Goal: Find specific page/section: Find specific page/section

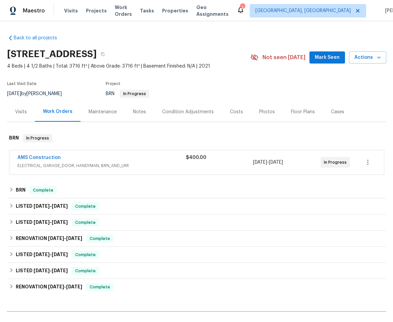
click at [144, 167] on span "ELECTRICAL, GARAGE_DOOR, HANDYMAN, BRN_AND_LRR" at bounding box center [101, 165] width 169 height 7
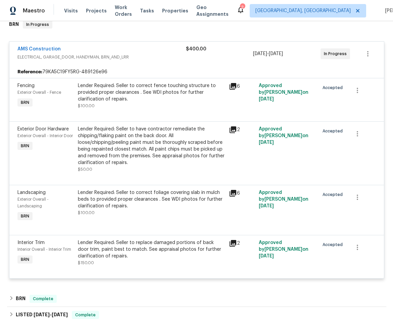
scroll to position [114, 0]
click at [162, 193] on div "Lender Required: Seller to correct foliage covering slab in mulch beds to provi…" at bounding box center [151, 199] width 147 height 20
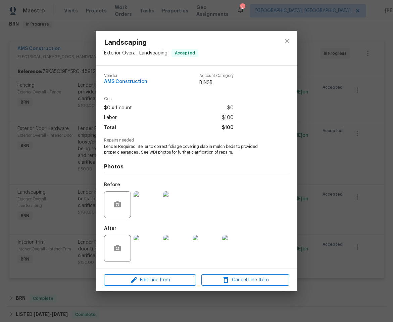
click at [153, 247] on img at bounding box center [147, 248] width 27 height 27
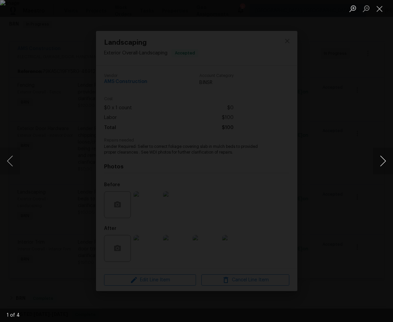
click at [382, 159] on button "Next image" at bounding box center [383, 160] width 20 height 27
click at [381, 160] on button "Next image" at bounding box center [383, 160] width 20 height 27
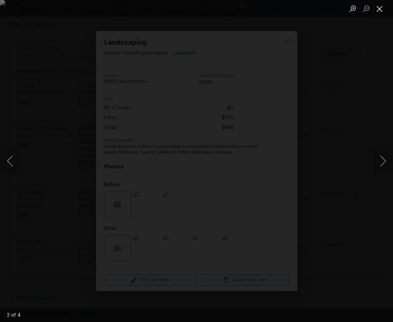
click at [374, 12] on button "Close lightbox" at bounding box center [379, 9] width 13 height 12
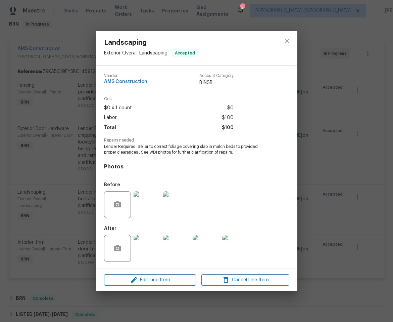
click at [320, 121] on div "Landscaping Exterior Overall - Landscaping Accepted Vendor AMS Construction Acc…" at bounding box center [196, 161] width 393 height 322
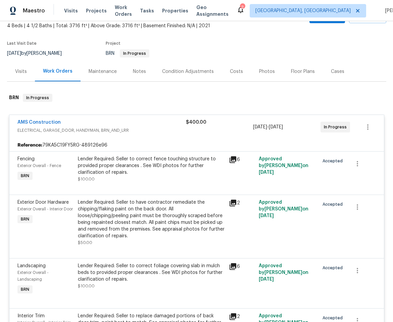
scroll to position [0, 0]
